Goal: Task Accomplishment & Management: Manage account settings

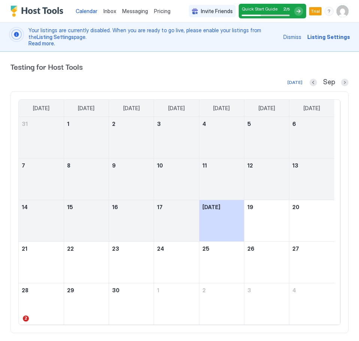
click at [342, 10] on img "User profile" at bounding box center [343, 11] width 12 height 12
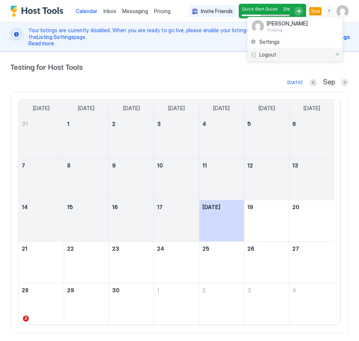
click at [298, 52] on div "Logout" at bounding box center [294, 54] width 89 height 7
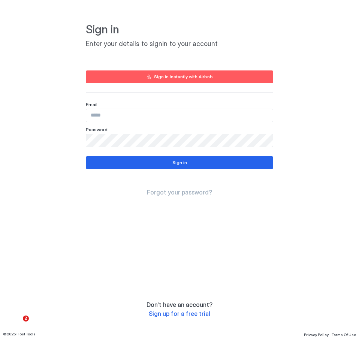
click at [181, 75] on div "Sign in instantly with Airbnb" at bounding box center [183, 76] width 59 height 7
